Goal: Task Accomplishment & Management: Manage account settings

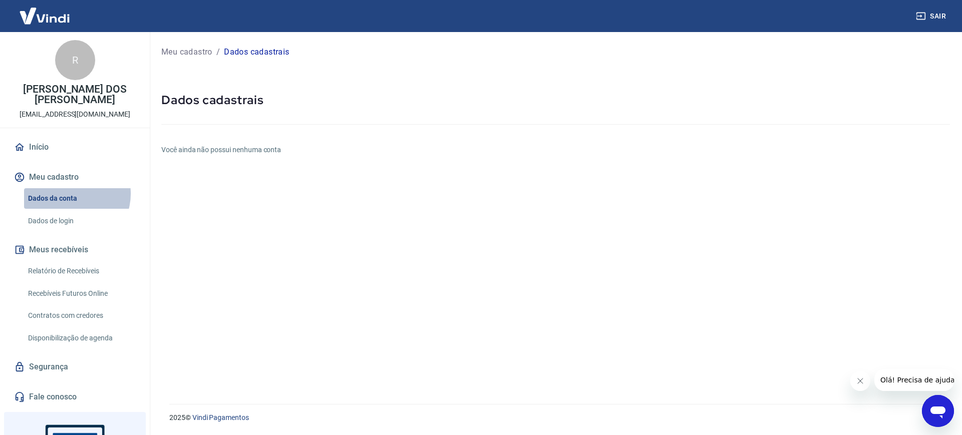
click at [70, 194] on link "Dados da conta" at bounding box center [81, 198] width 114 height 21
click at [237, 150] on h6 "Você ainda não possui nenhuma conta" at bounding box center [555, 150] width 788 height 11
click at [270, 50] on p "Dados cadastrais" at bounding box center [256, 52] width 65 height 12
click at [834, 114] on div at bounding box center [555, 122] width 788 height 29
